Goal: Transaction & Acquisition: Download file/media

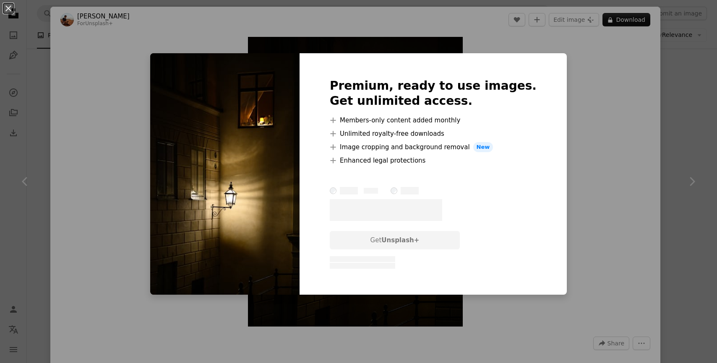
scroll to position [451, 0]
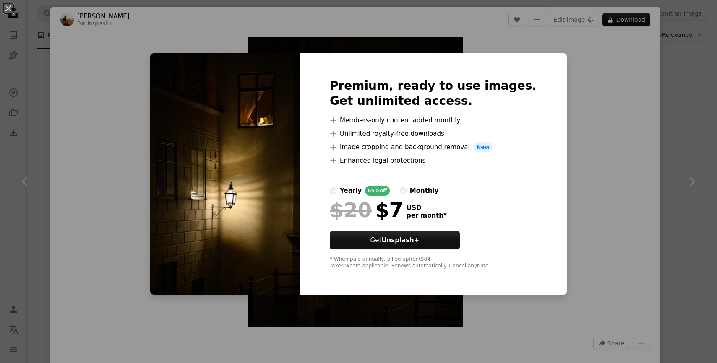
click at [582, 107] on div "An X shape Premium, ready to use images. Get unlimited access. A plus sign Memb…" at bounding box center [358, 181] width 717 height 363
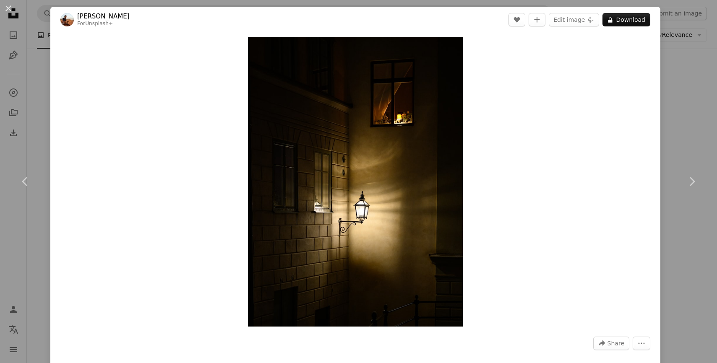
click at [696, 68] on div "An X shape Chevron left Chevron right [PERSON_NAME] For Unsplash+ A heart A plu…" at bounding box center [358, 181] width 717 height 363
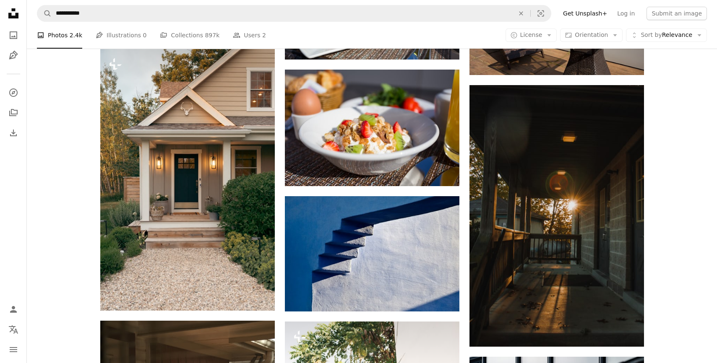
scroll to position [668, 0]
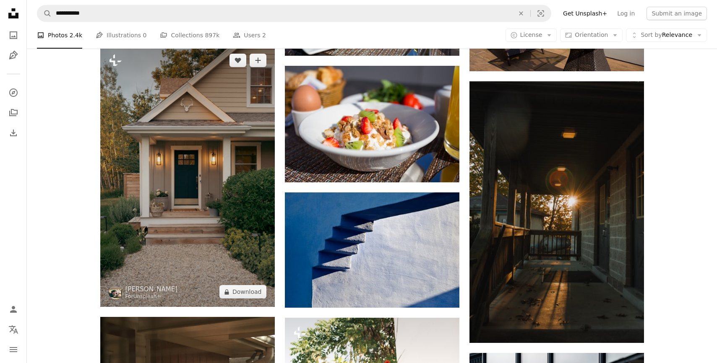
click at [208, 191] on img at bounding box center [187, 176] width 175 height 262
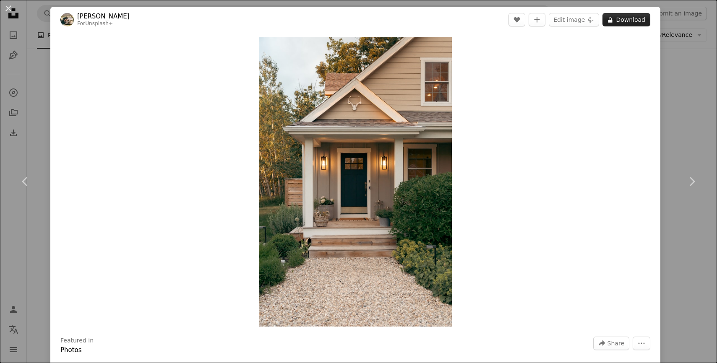
click at [627, 20] on button "A lock Download" at bounding box center [627, 19] width 48 height 13
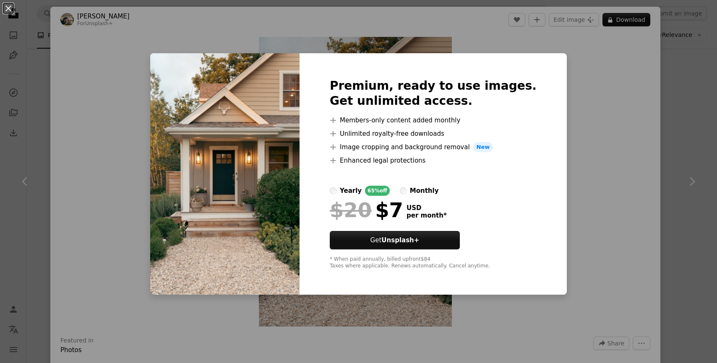
click at [559, 77] on div "An X shape Premium, ready to use images. Get unlimited access. A plus sign Memb…" at bounding box center [358, 181] width 717 height 363
